Goal: Task Accomplishment & Management: Manage account settings

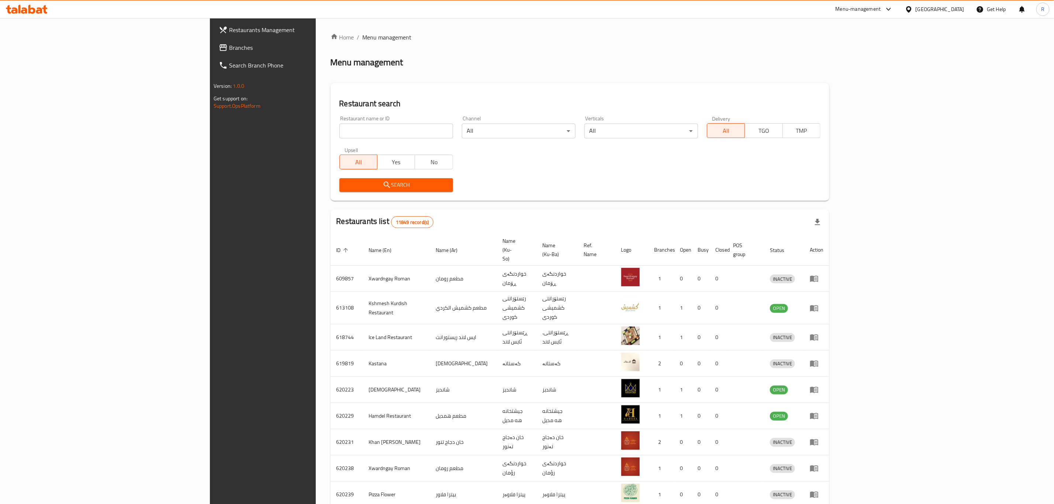
click at [359, 131] on input "search" at bounding box center [396, 131] width 114 height 15
click at [345, 187] on span "Search" at bounding box center [396, 184] width 102 height 9
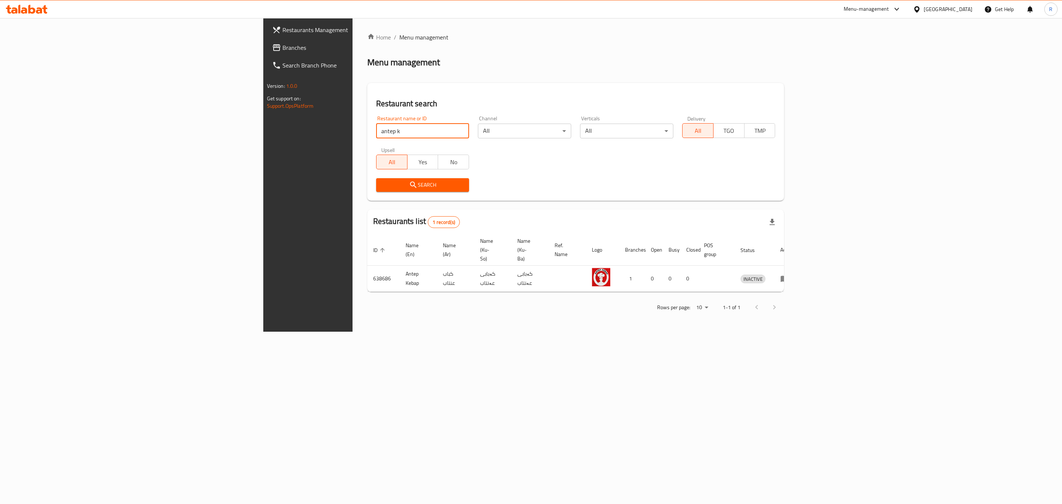
drag, startPoint x: 253, startPoint y: 128, endPoint x: 170, endPoint y: 141, distance: 84.0
click at [263, 141] on div "Restaurants Management Branches Search Branch Phone Version: 1.0.0 Get support …" at bounding box center [531, 174] width 536 height 313
type input "kebab ant"
click at [382, 181] on span "Search" at bounding box center [423, 184] width 82 height 9
click at [274, 181] on div at bounding box center [531, 252] width 1062 height 504
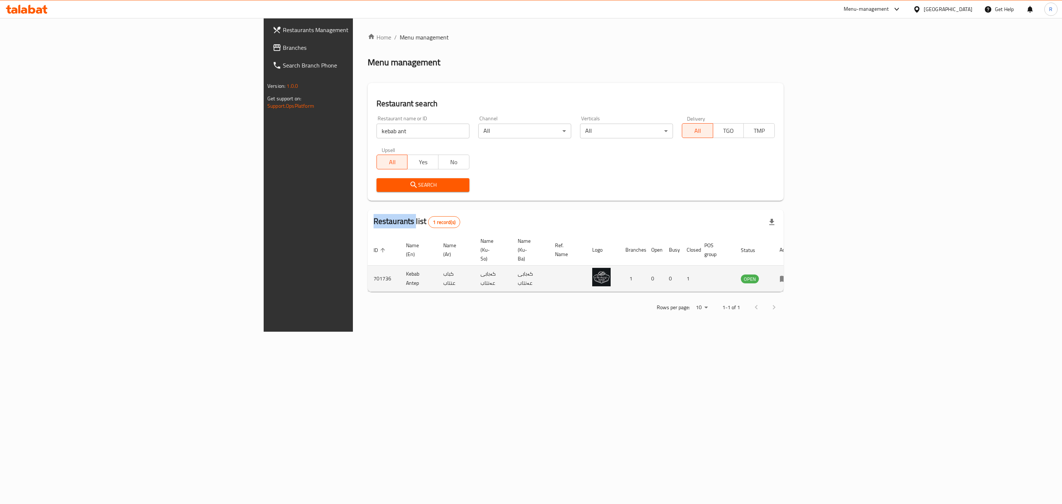
click at [788, 274] on icon "enhanced table" at bounding box center [784, 278] width 9 height 9
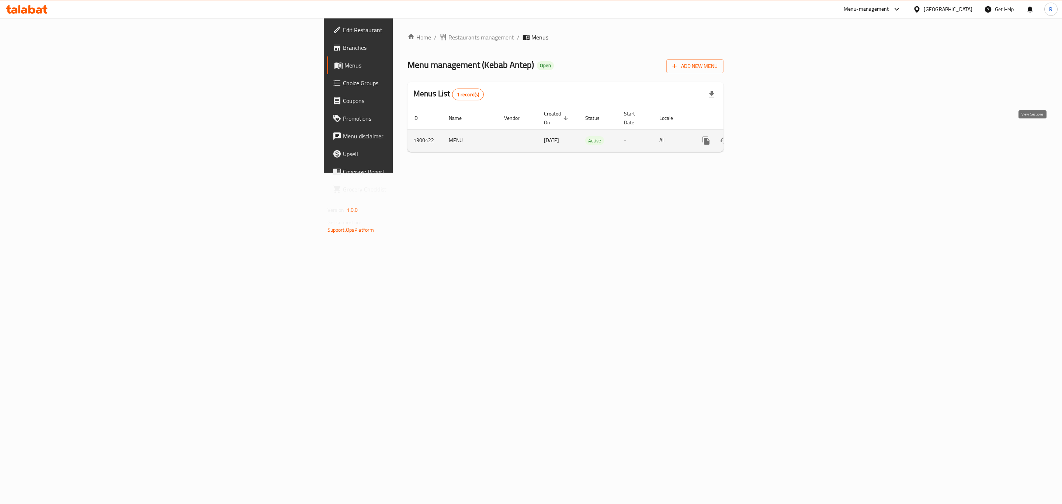
click at [763, 137] on icon "enhanced table" at bounding box center [759, 140] width 7 height 7
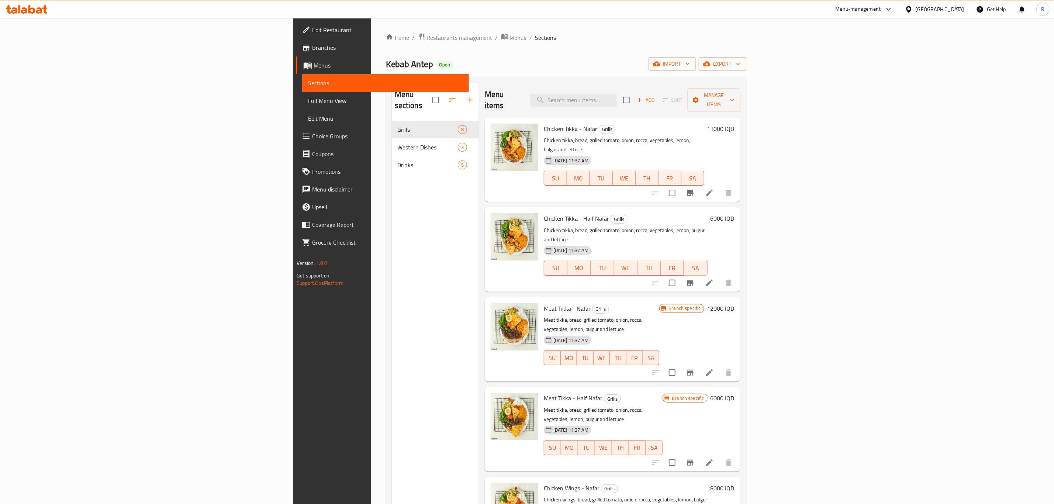
click at [734, 303] on h6 "12000 IQD" at bounding box center [720, 308] width 27 height 10
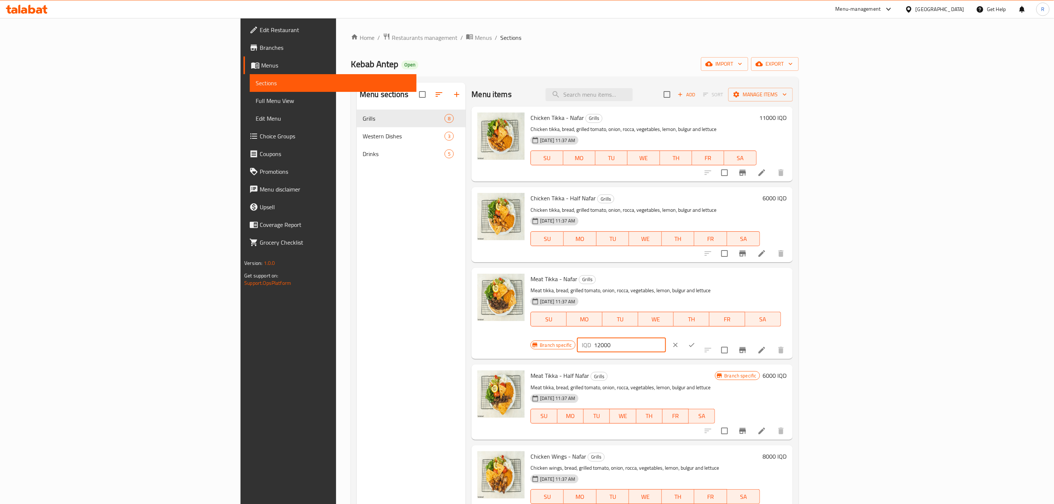
drag, startPoint x: 918, startPoint y: 281, endPoint x: 923, endPoint y: 280, distance: 4.5
click at [666, 337] on input "12000" at bounding box center [630, 344] width 72 height 15
type input "13000"
drag, startPoint x: 1007, startPoint y: 285, endPoint x: 974, endPoint y: 329, distance: 55.0
click at [700, 337] on button "ok" at bounding box center [691, 345] width 16 height 16
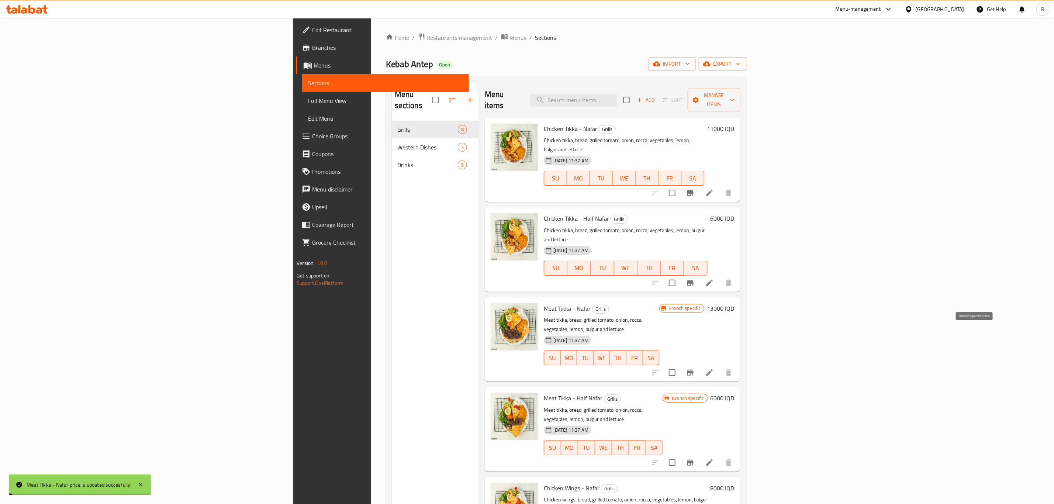
click at [693, 370] on icon "Branch-specific-item" at bounding box center [690, 373] width 7 height 6
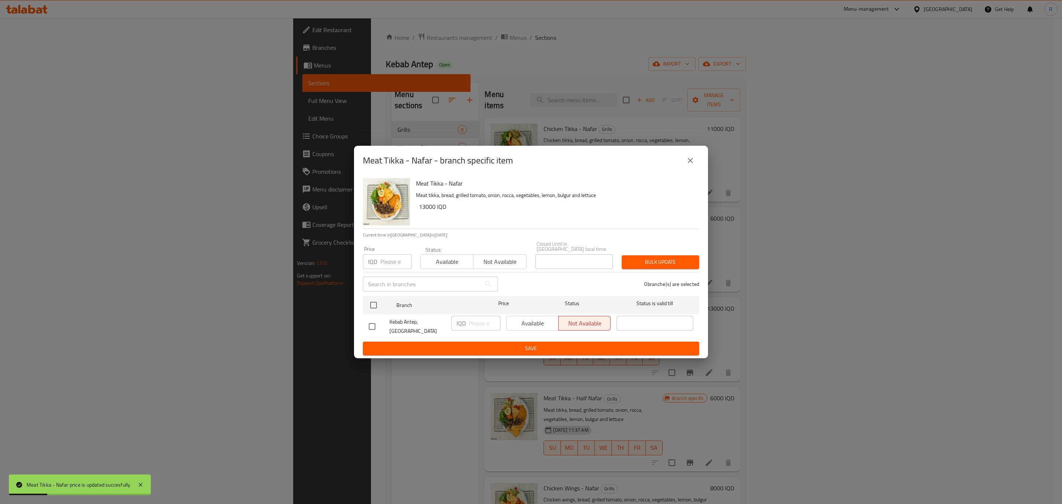
drag, startPoint x: 369, startPoint y: 324, endPoint x: 393, endPoint y: 323, distance: 24.4
click at [370, 324] on input "checkbox" at bounding box center [371, 326] width 15 height 15
checkbox input "true"
click at [476, 325] on input "number" at bounding box center [485, 323] width 32 height 15
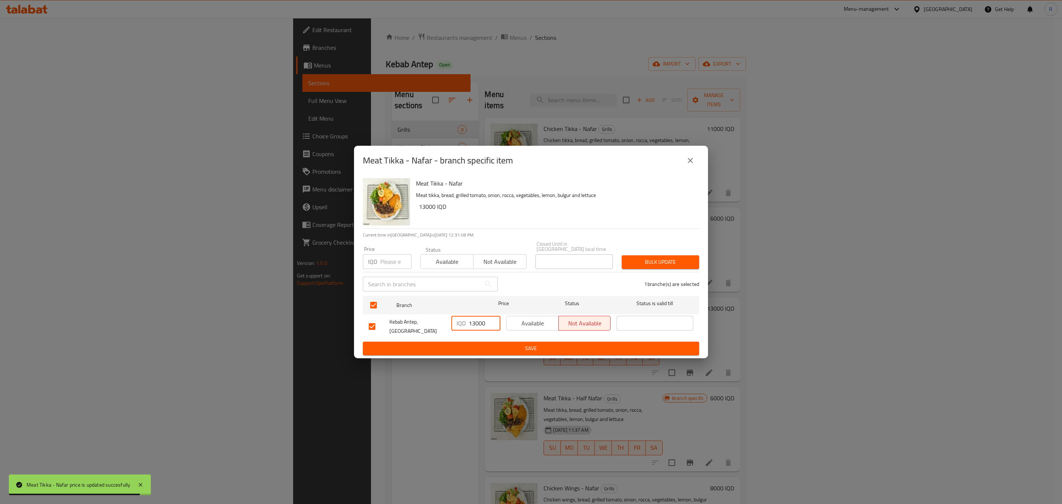
type input "13000"
click at [485, 344] on span "Save" at bounding box center [531, 348] width 325 height 9
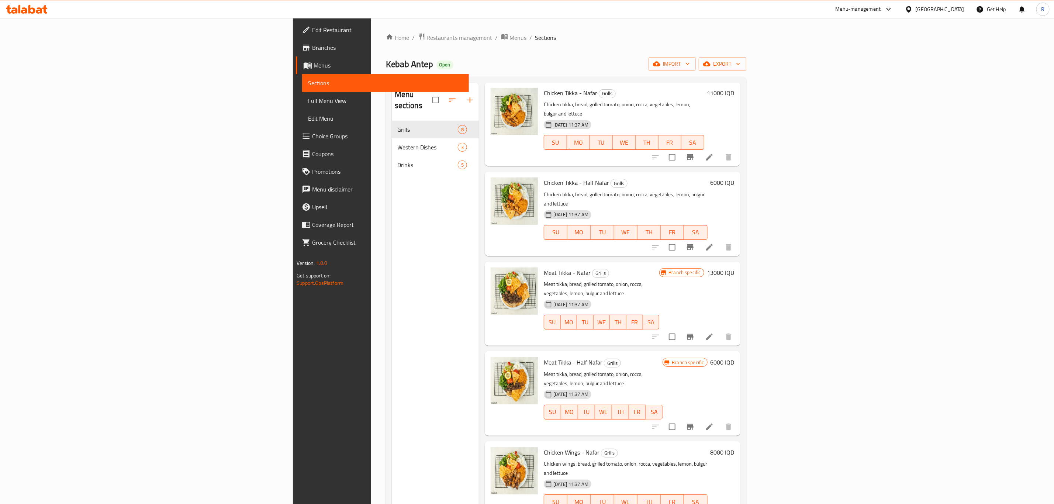
scroll to position [111, 0]
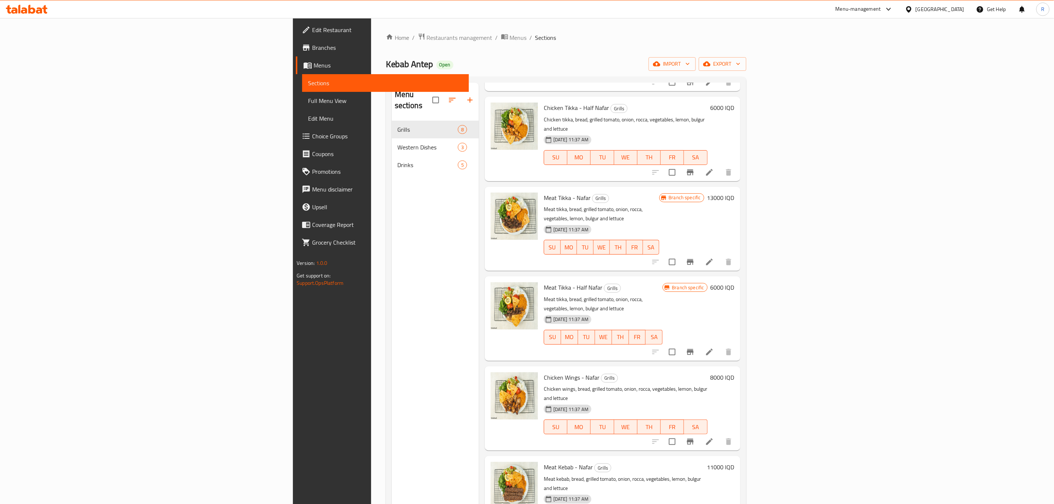
click at [734, 282] on h6 "6000 IQD" at bounding box center [722, 287] width 24 height 10
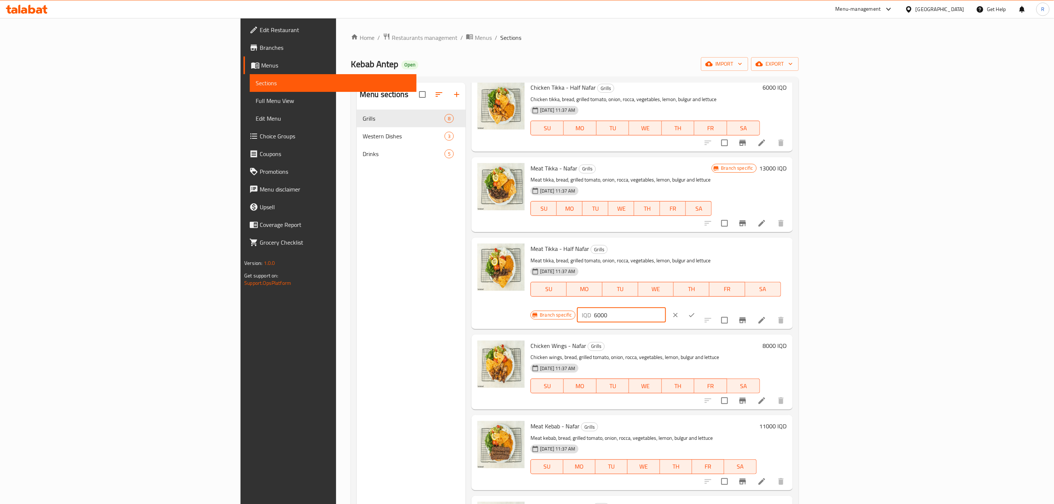
drag, startPoint x: 921, startPoint y: 252, endPoint x: 915, endPoint y: 253, distance: 6.0
click at [666, 308] on div "IQD 6000 ​" at bounding box center [621, 315] width 89 height 15
type input "7000"
drag, startPoint x: 1007, startPoint y: 254, endPoint x: 993, endPoint y: 286, distance: 35.2
click at [695, 311] on icon "ok" at bounding box center [691, 314] width 7 height 7
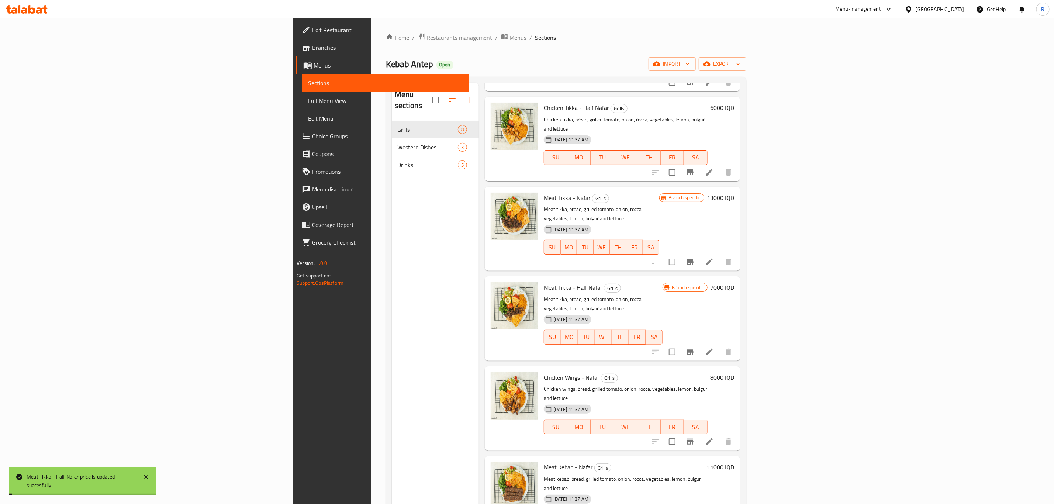
click at [694, 347] on icon "Branch-specific-item" at bounding box center [690, 351] width 9 height 9
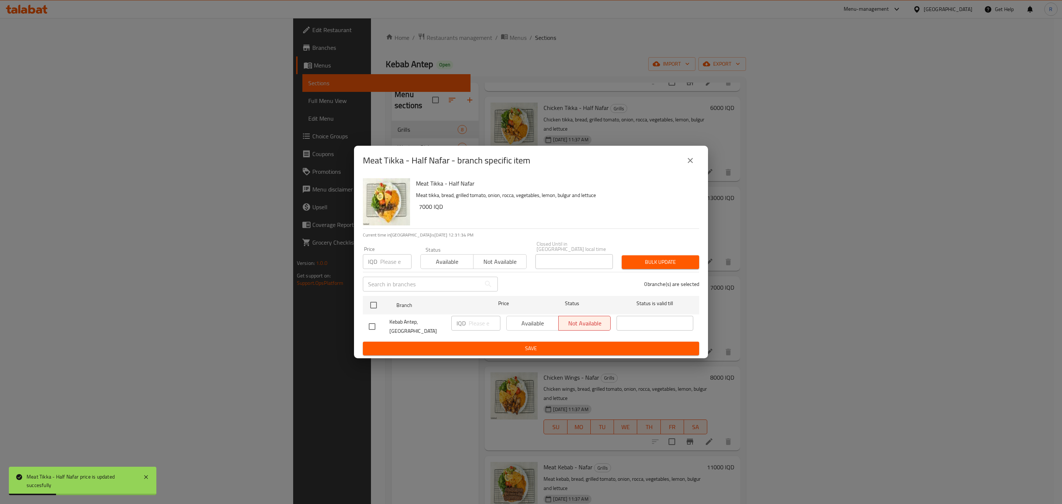
drag, startPoint x: 374, startPoint y: 324, endPoint x: 445, endPoint y: 324, distance: 70.8
click at [375, 323] on input "checkbox" at bounding box center [371, 326] width 15 height 15
checkbox input "true"
click at [475, 323] on input "number" at bounding box center [485, 323] width 32 height 15
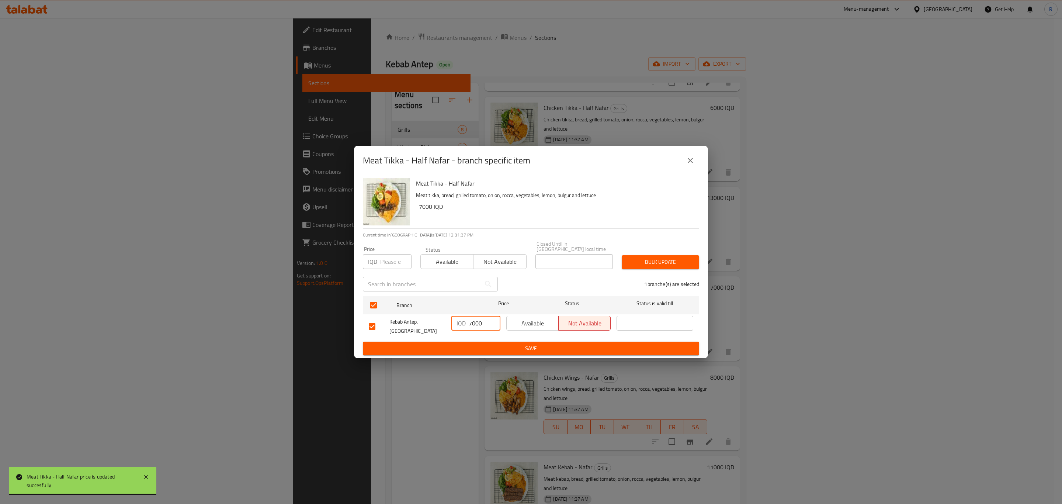
type input "7000"
click at [505, 344] on span "Save" at bounding box center [531, 348] width 325 height 9
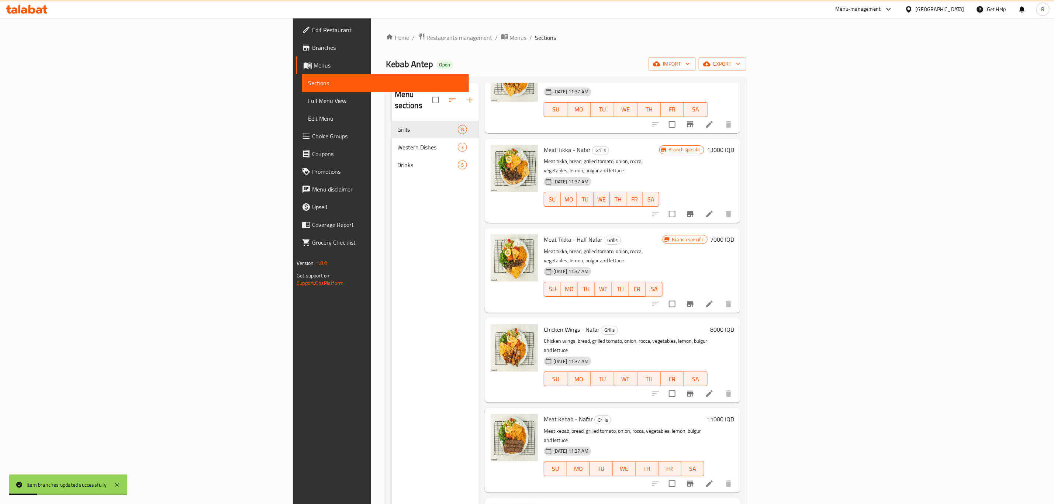
scroll to position [55, 0]
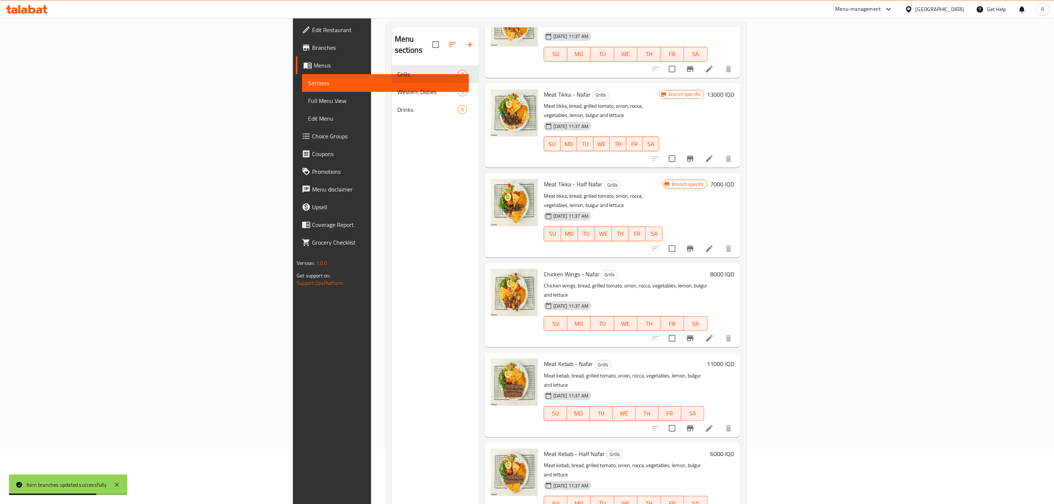
click at [734, 358] on h6 "11000 IQD" at bounding box center [720, 363] width 27 height 10
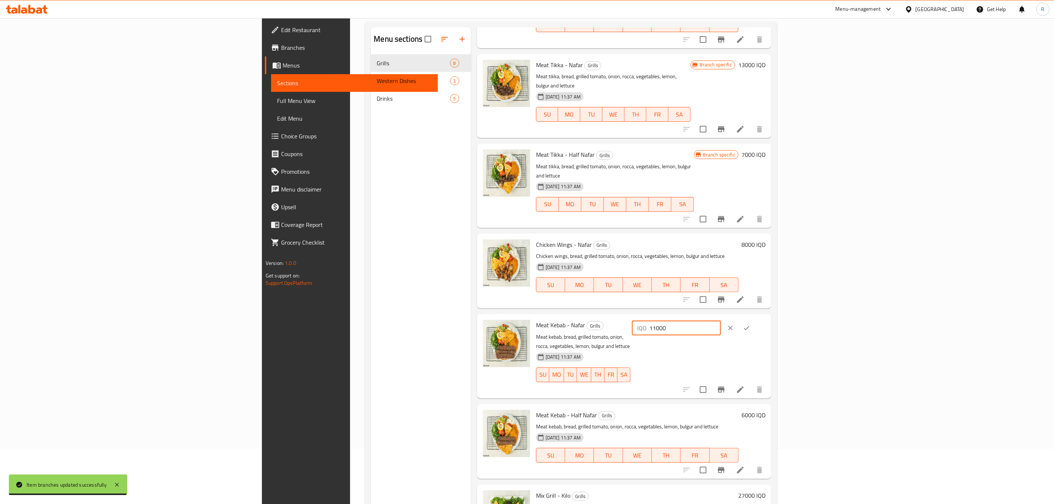
drag, startPoint x: 924, startPoint y: 308, endPoint x: 921, endPoint y: 310, distance: 4.0
click at [721, 320] on input "11000" at bounding box center [685, 327] width 72 height 15
type input "12000"
click at [750, 324] on icon "ok" at bounding box center [746, 327] width 7 height 7
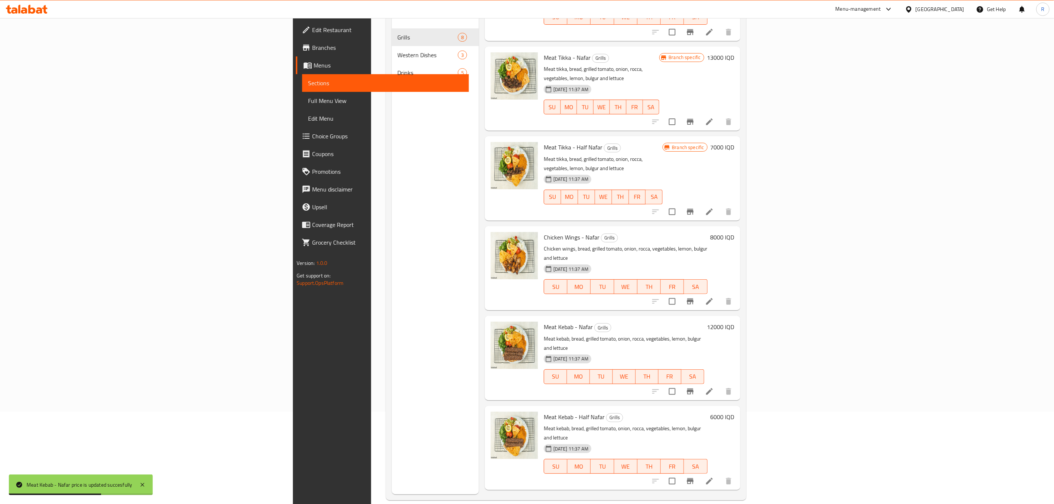
scroll to position [103, 0]
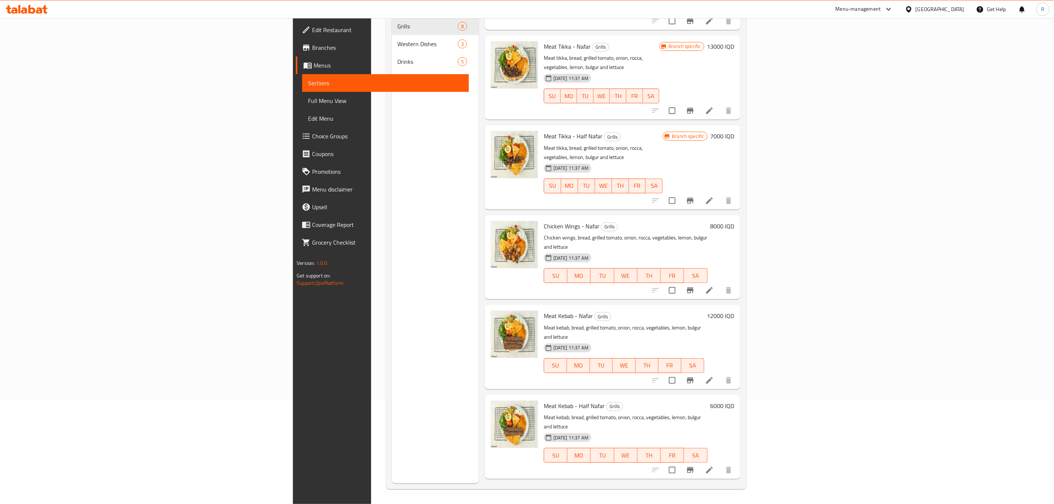
click at [734, 490] on h6 "27000 IQD" at bounding box center [720, 495] width 27 height 10
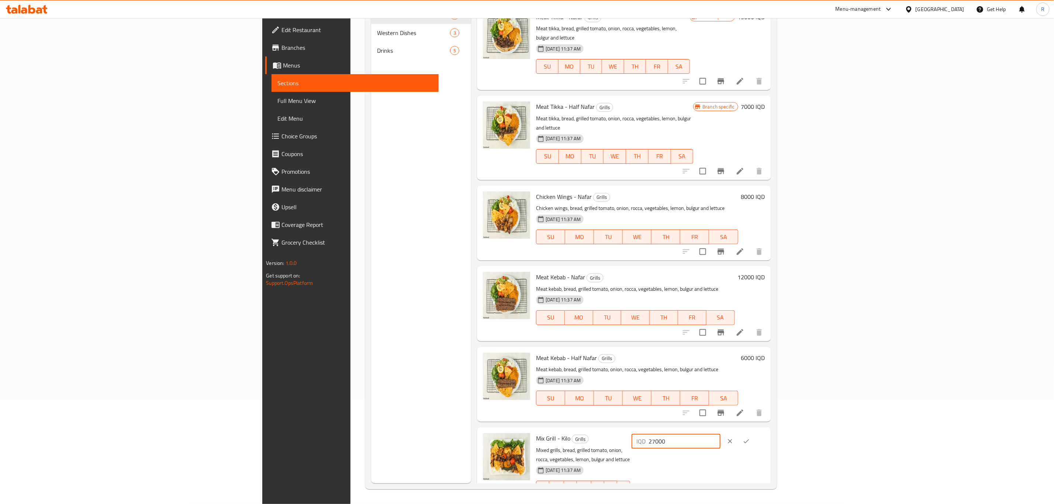
drag, startPoint x: 923, startPoint y: 421, endPoint x: 898, endPoint y: 427, distance: 25.6
click at [765, 433] on div "IQD 27000 ​" at bounding box center [697, 441] width 135 height 16
type input "32000"
click at [750, 437] on icon "ok" at bounding box center [745, 440] width 7 height 7
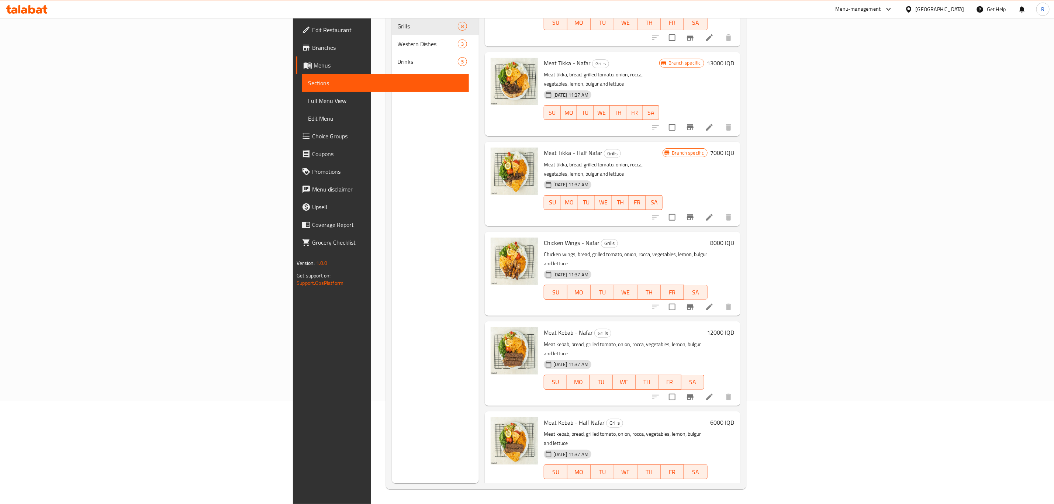
scroll to position [159, 0]
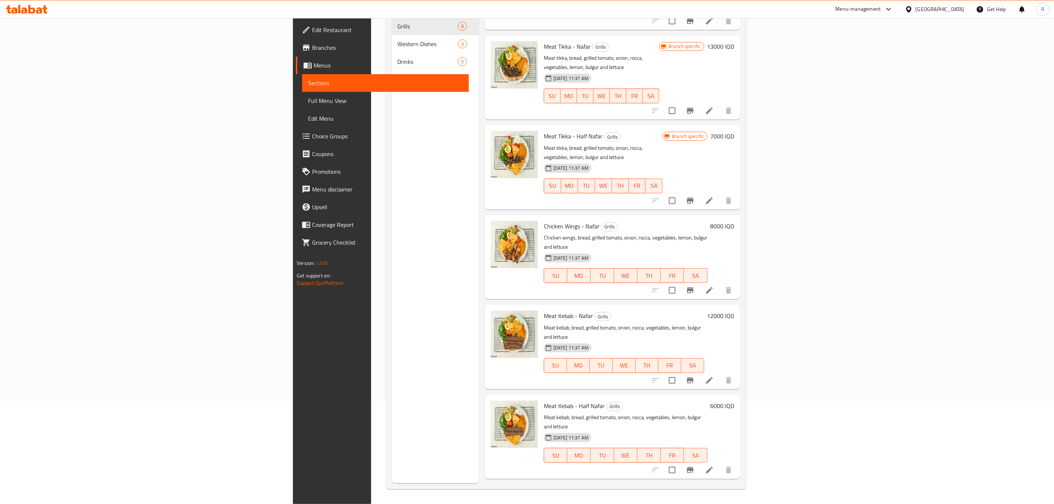
click at [734, 401] on h6 "6000 IQD" at bounding box center [722, 406] width 24 height 10
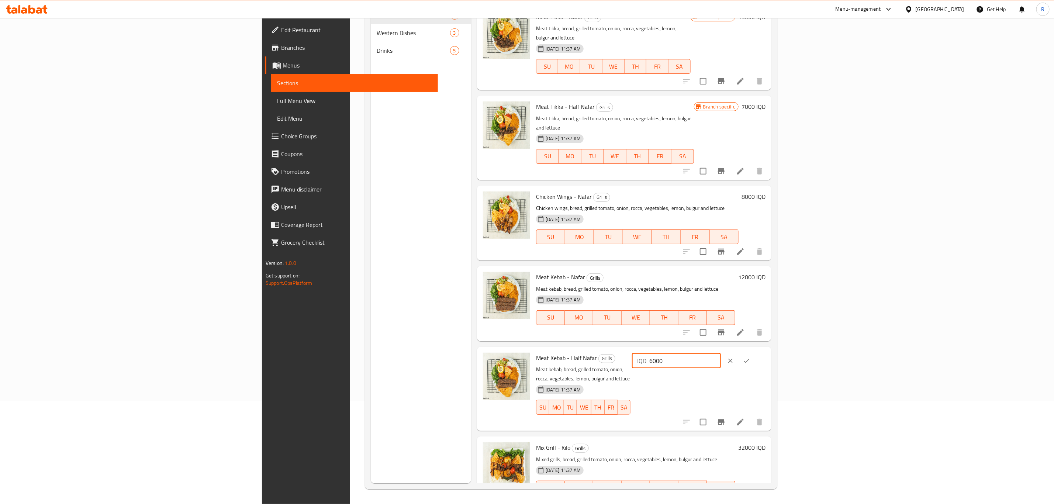
drag, startPoint x: 921, startPoint y: 342, endPoint x: 880, endPoint y: 345, distance: 41.0
click at [768, 350] on div "Meat Kebab - Half Nafar Grills Meat kebab, bread, grilled tomato, onion, rocca,…" at bounding box center [650, 389] width 235 height 78
type input "8000"
click at [750, 357] on icon "ok" at bounding box center [746, 360] width 7 height 7
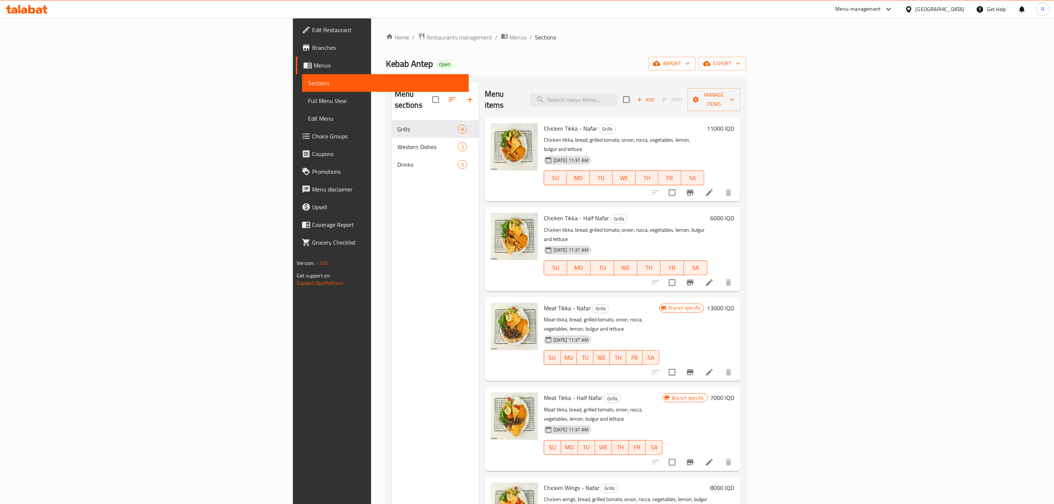
scroll to position [0, 0]
